Goal: Book appointment/travel/reservation

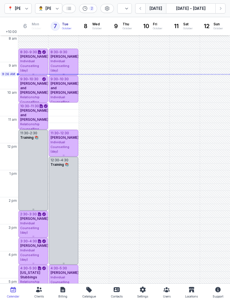
select select "week"
click at [223, 5] on button "Next week" at bounding box center [221, 8] width 10 height 10
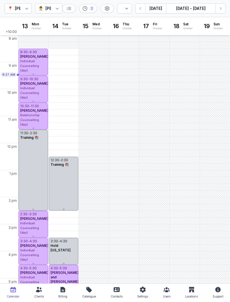
click at [220, 8] on icon "button" at bounding box center [221, 9] width 6 height 6
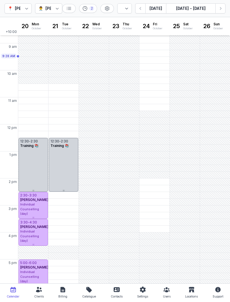
scroll to position [21, 0]
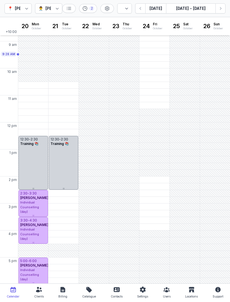
click at [33, 84] on div "10:30 AM - Mon" at bounding box center [33, 85] width 29 height 6
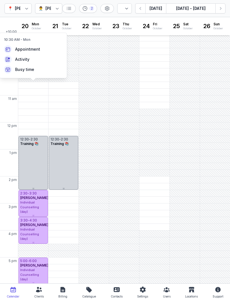
click at [35, 49] on span "Appointment" at bounding box center [27, 49] width 25 height 6
select select
type input "[DATE]"
select select "10:30"
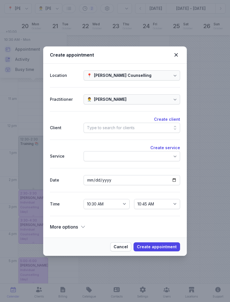
click at [137, 156] on div at bounding box center [132, 156] width 97 height 10
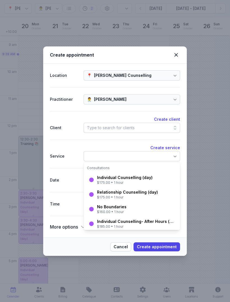
click at [134, 128] on div "Type to search for clients" at bounding box center [132, 128] width 97 height 10
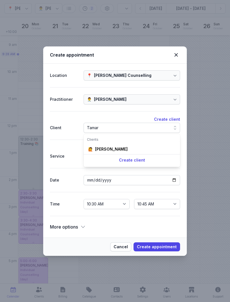
type input "Tamar"
click at [123, 146] on div "🙋 [PERSON_NAME]" at bounding box center [132, 149] width 94 height 10
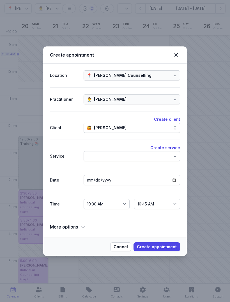
click at [150, 160] on div at bounding box center [132, 156] width 97 height 10
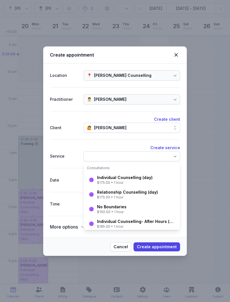
click at [135, 181] on div "$175.00 • 1 hour" at bounding box center [125, 182] width 56 height 4
select select "11:30"
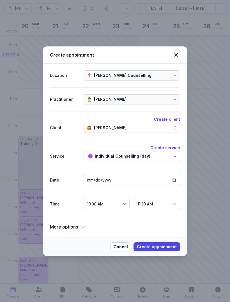
click at [167, 246] on span "Create appointment" at bounding box center [157, 246] width 40 height 7
select select
